Goal: Task Accomplishment & Management: Manage account settings

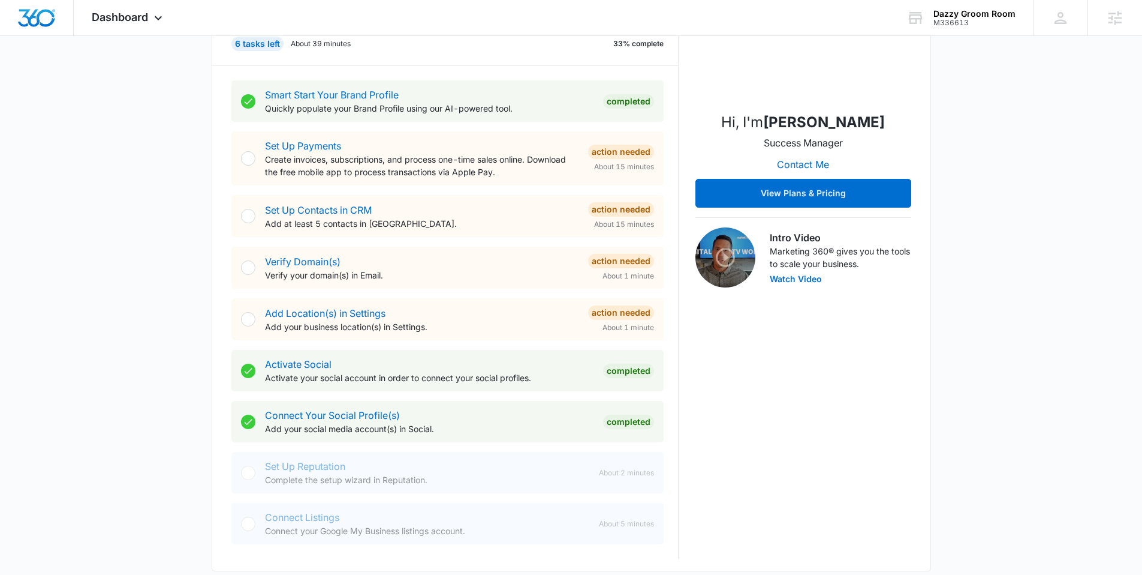
scroll to position [266, 0]
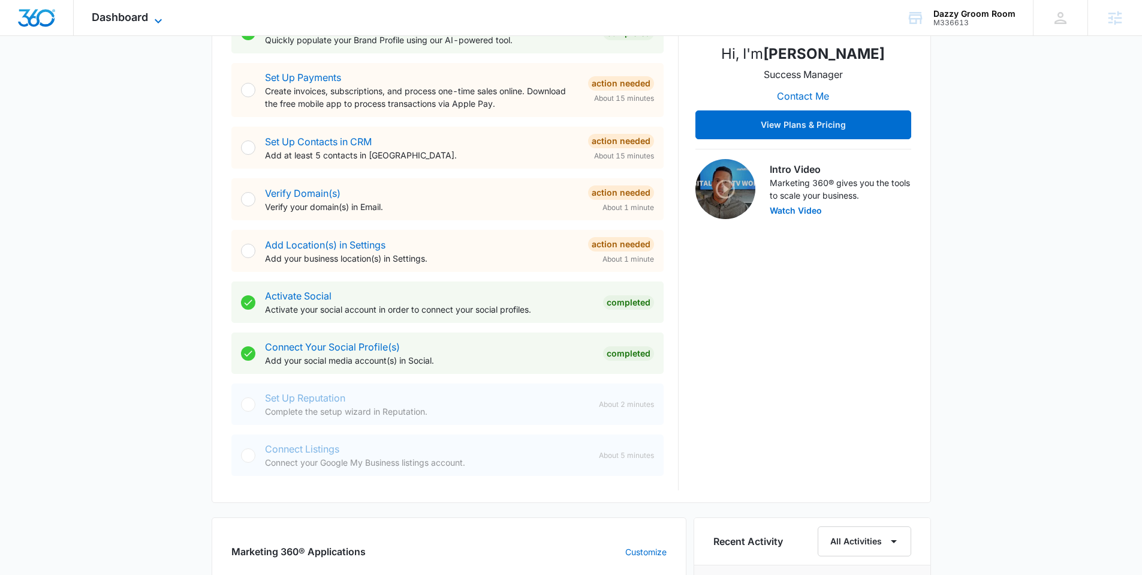
click at [163, 14] on icon at bounding box center [158, 21] width 14 height 14
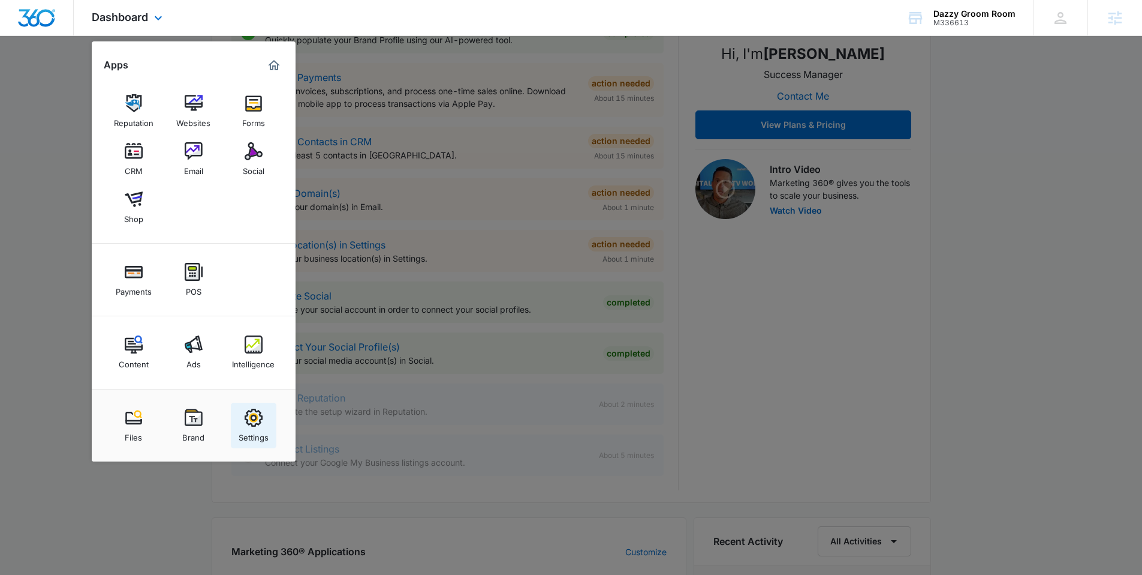
click at [232, 429] on link "Settings" at bounding box center [254, 425] width 46 height 46
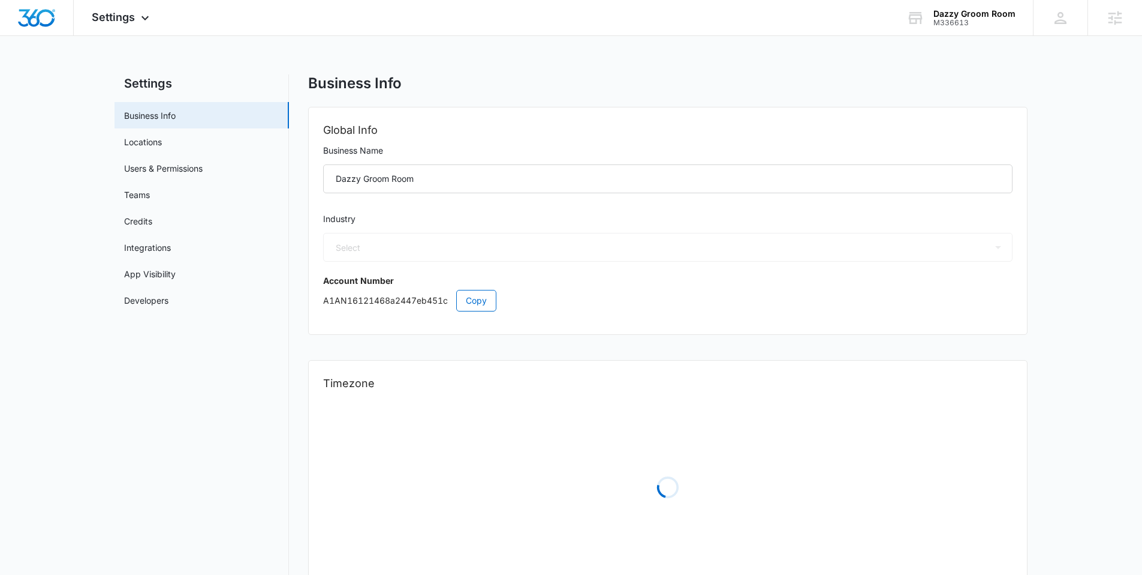
select select "52"
select select "CA"
select select "America/Toronto"
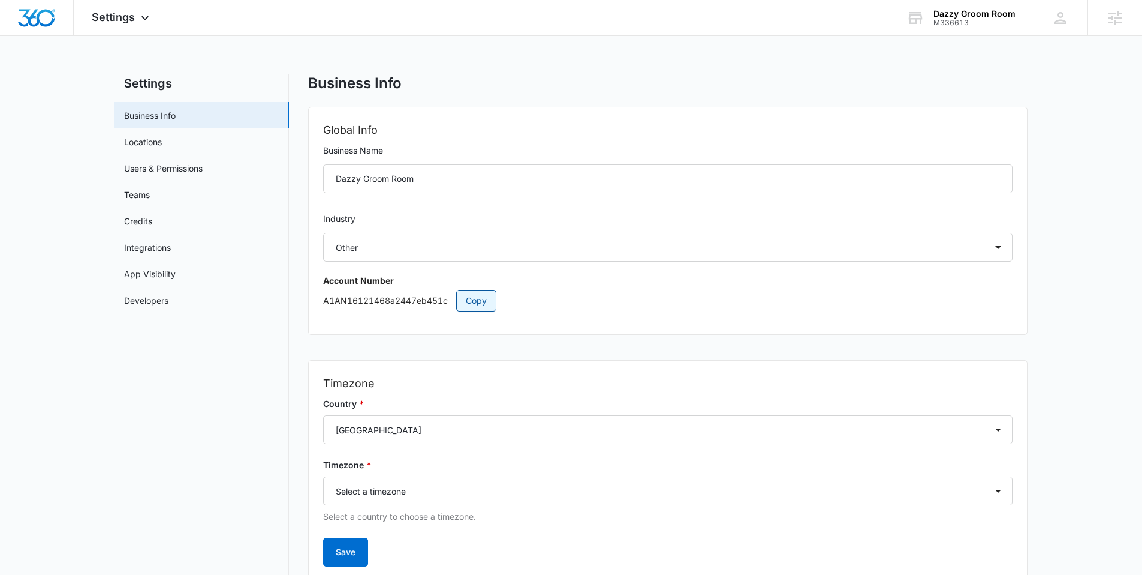
click at [476, 308] on button "Copy" at bounding box center [476, 301] width 40 height 22
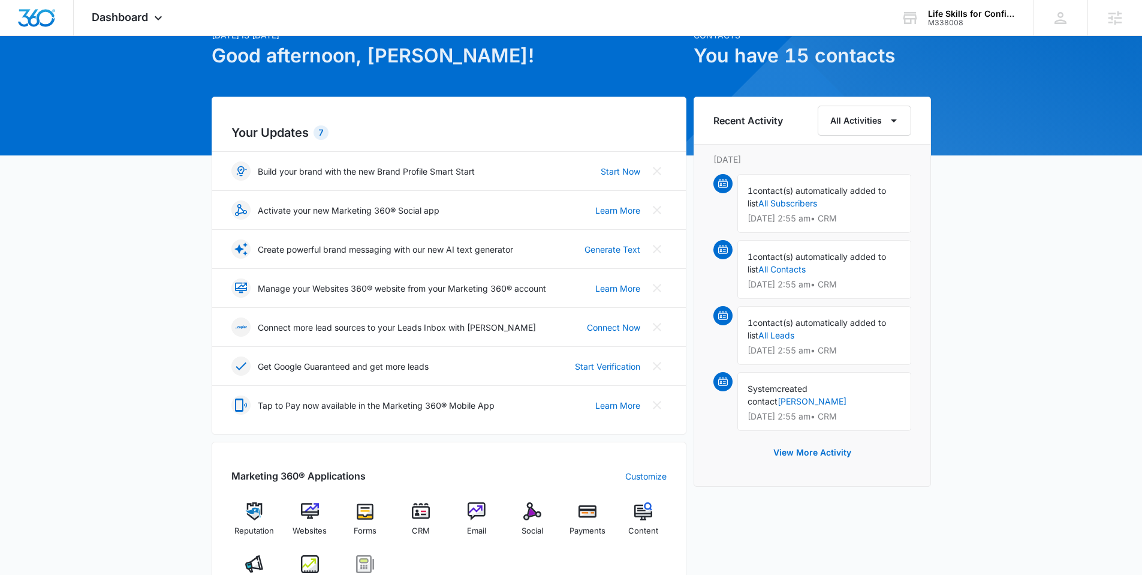
scroll to position [15, 0]
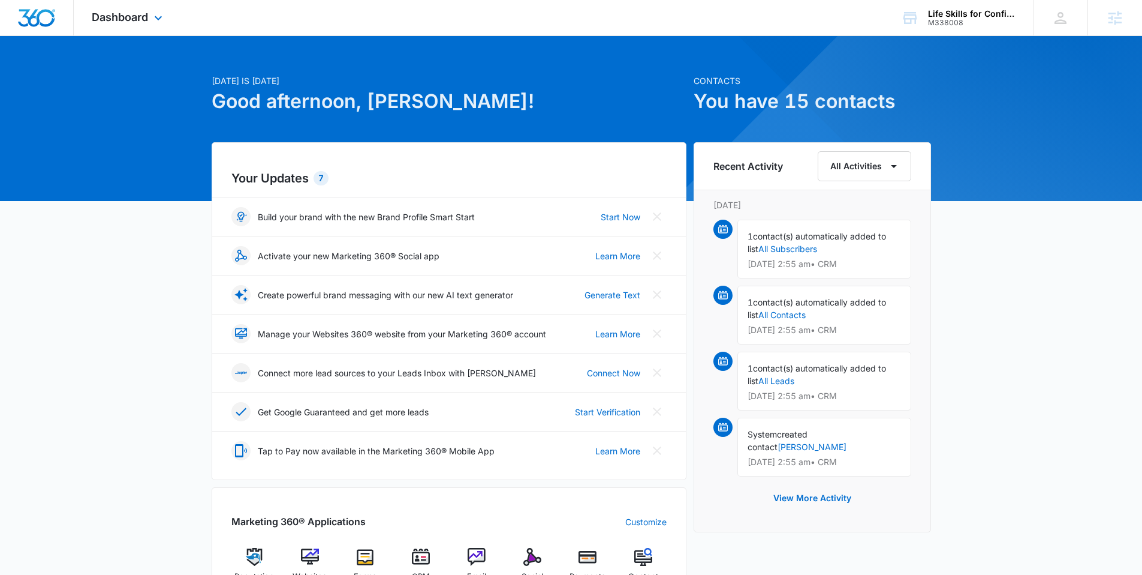
click at [160, 32] on div "Dashboard Apps Reputation Websites Forms CRM Email Social Payments POS Content …" at bounding box center [129, 17] width 110 height 35
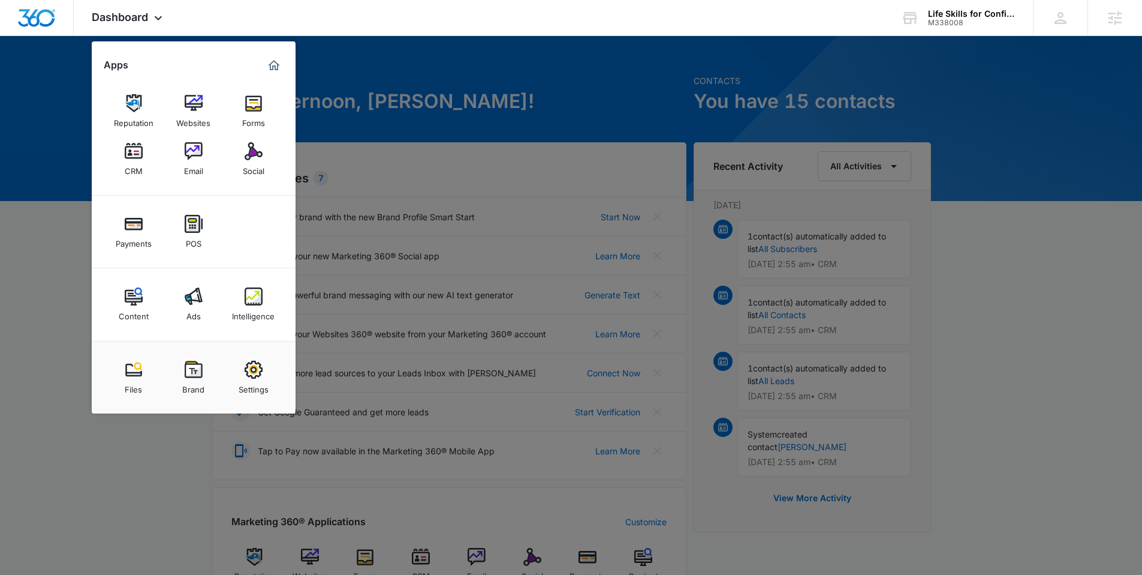
click at [246, 369] on img at bounding box center [254, 369] width 18 height 18
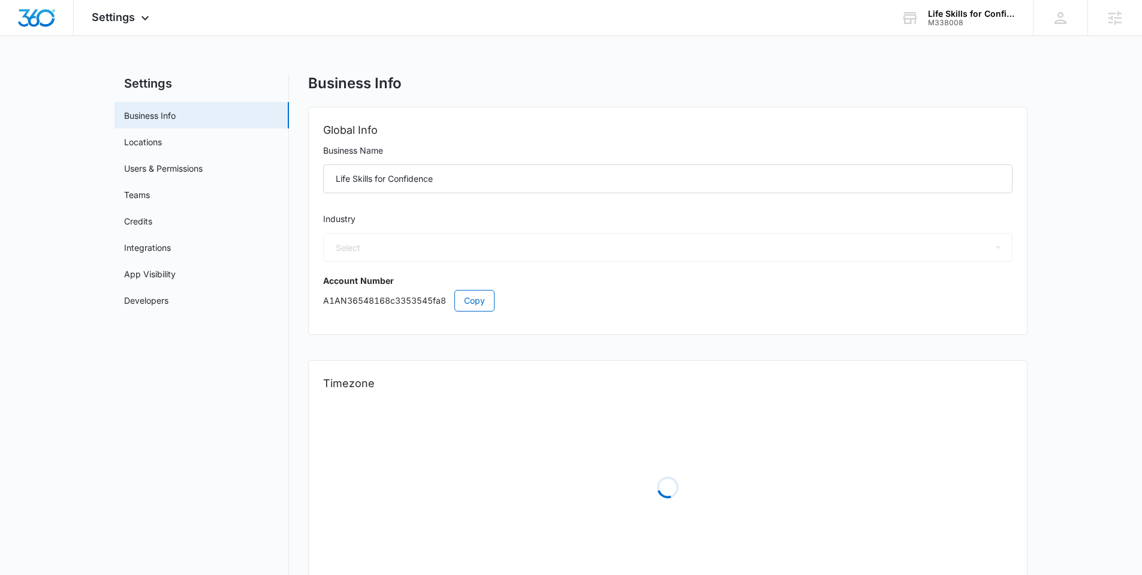
select select "52"
select select "US"
select select "America/Denver"
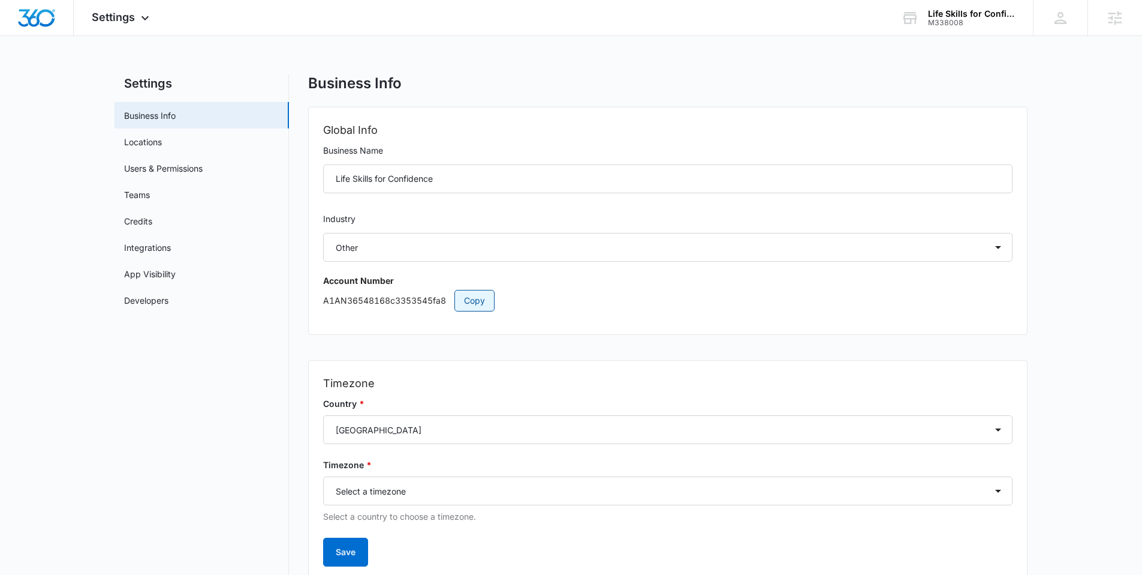
click at [480, 306] on span "Copy" at bounding box center [474, 300] width 21 height 13
